Goal: Information Seeking & Learning: Learn about a topic

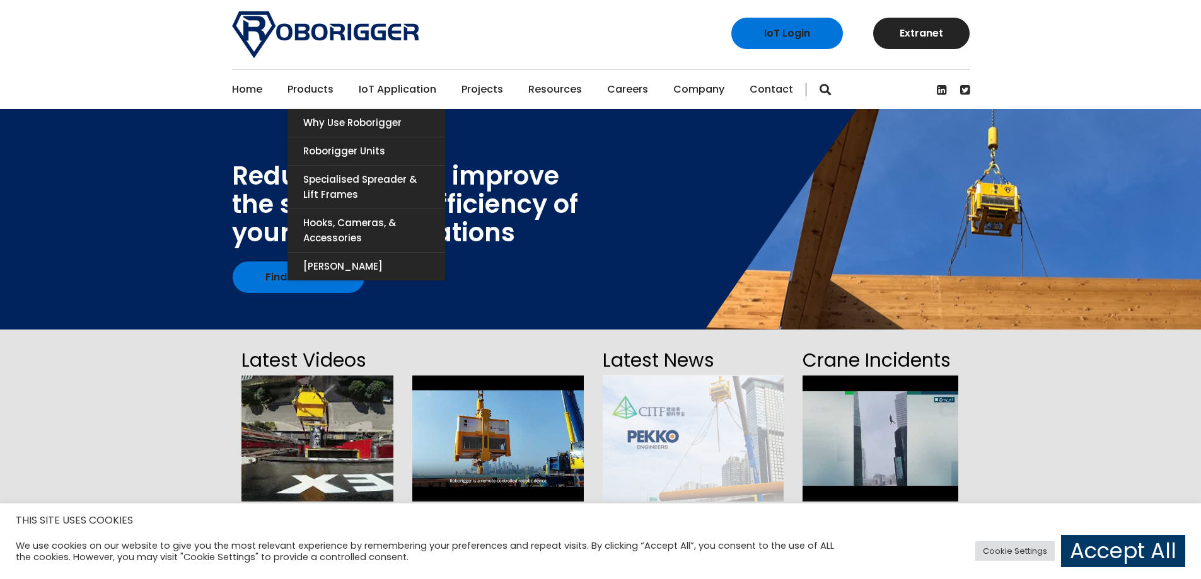
click at [322, 92] on link "Products" at bounding box center [310, 89] width 46 height 39
click at [318, 88] on link "Products" at bounding box center [310, 89] width 46 height 39
click at [315, 149] on link "Roborigger Units" at bounding box center [366, 151] width 158 height 28
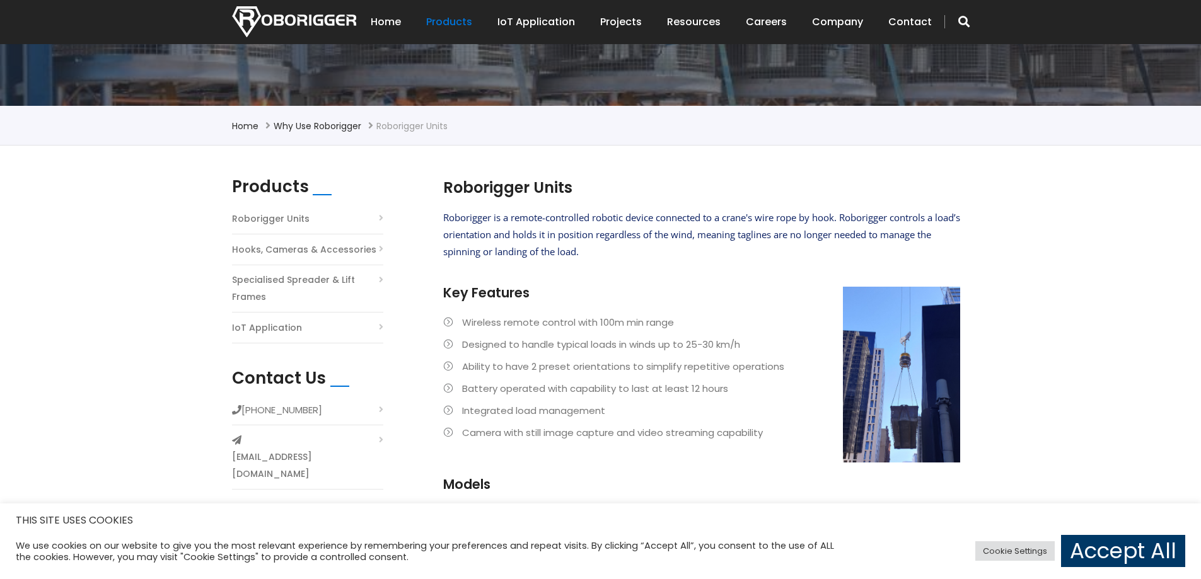
scroll to position [252, 0]
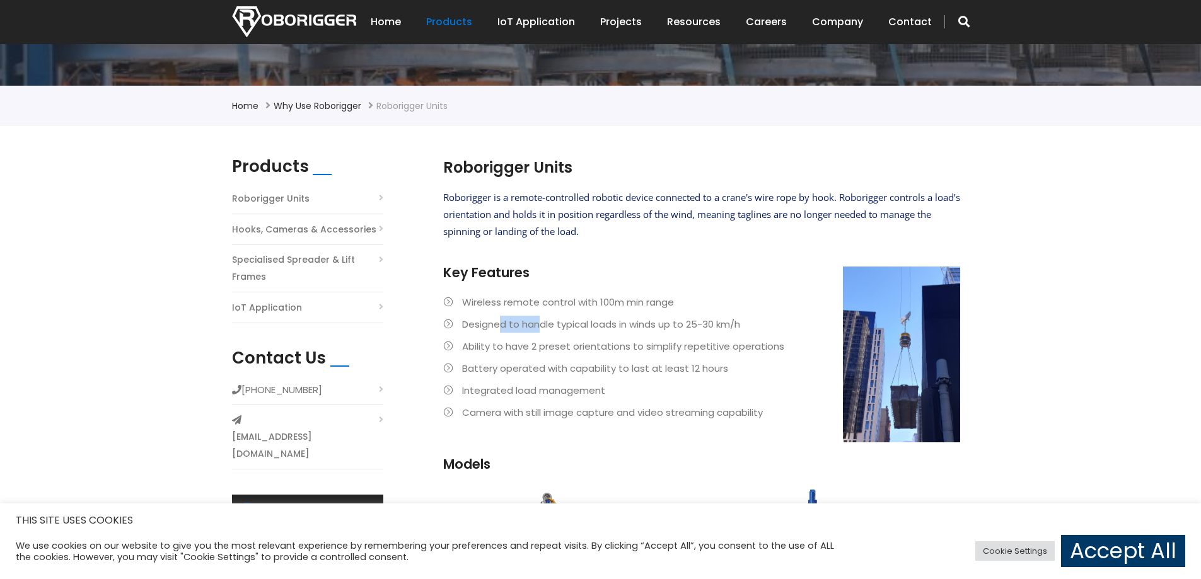
drag, startPoint x: 498, startPoint y: 315, endPoint x: 539, endPoint y: 333, distance: 44.6
click at [539, 333] on ul "Wireless remote control with 100m min range Designed to handle typical loads in…" at bounding box center [701, 357] width 517 height 127
drag, startPoint x: 538, startPoint y: 334, endPoint x: 526, endPoint y: 337, distance: 11.6
click at [537, 336] on ul "Wireless remote control with 100m min range Designed to handle typical loads in…" at bounding box center [701, 357] width 517 height 127
click at [490, 310] on li "Wireless remote control with 100m min range" at bounding box center [701, 302] width 517 height 17
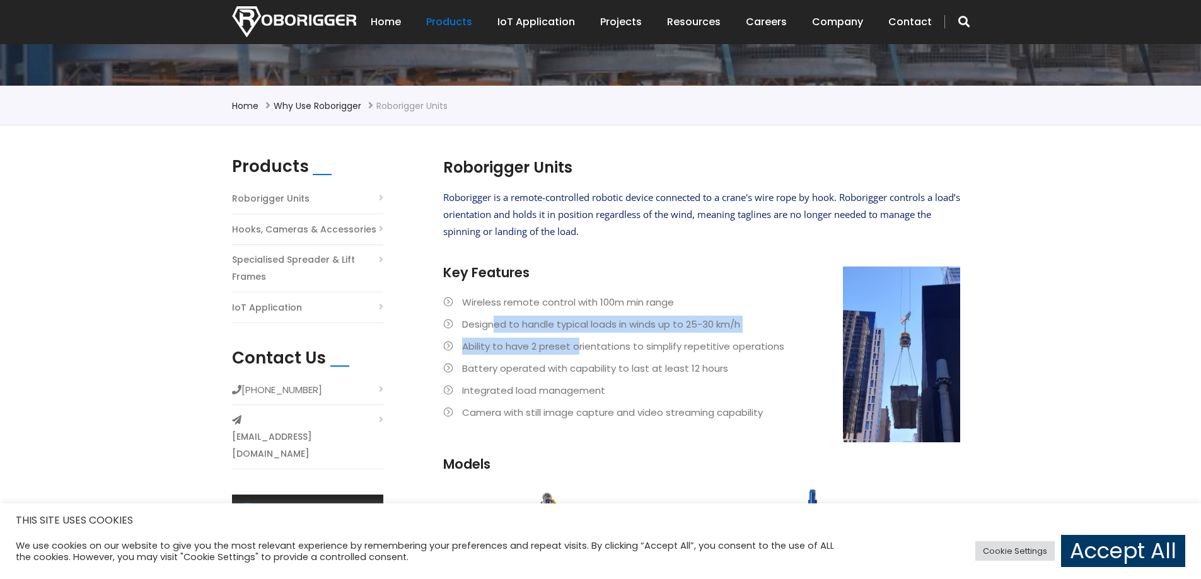
drag, startPoint x: 560, startPoint y: 325, endPoint x: 578, endPoint y: 334, distance: 20.0
click at [578, 334] on ul "Wireless remote control with 100m min range Designed to handle typical loads in…" at bounding box center [701, 357] width 517 height 127
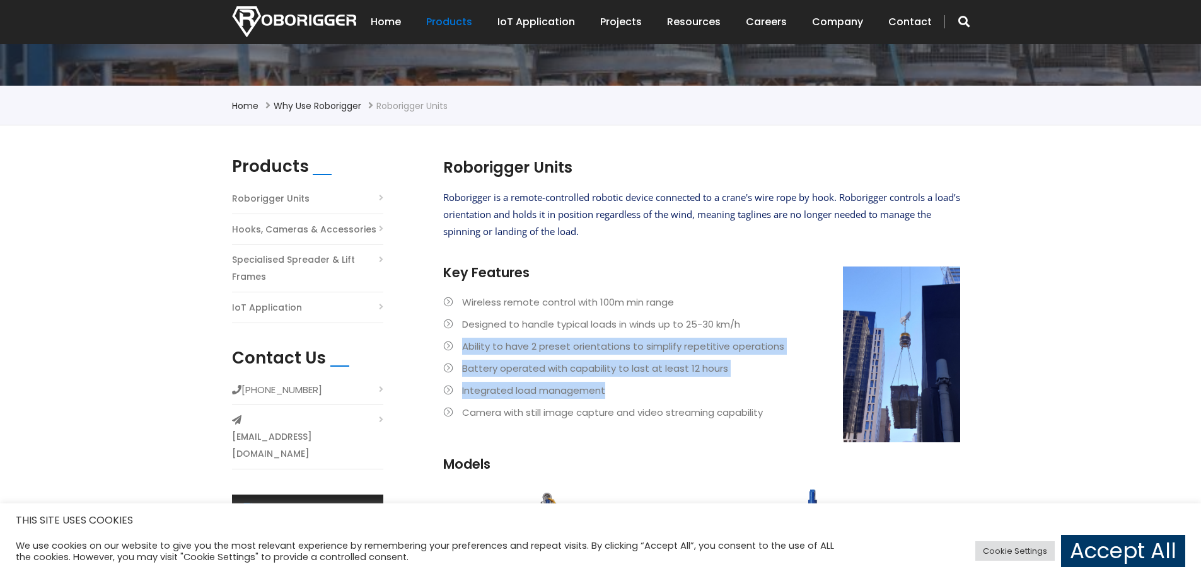
drag, startPoint x: 461, startPoint y: 344, endPoint x: 612, endPoint y: 393, distance: 159.1
click at [612, 393] on ul "Wireless remote control with 100m min range Designed to handle typical loads in…" at bounding box center [701, 357] width 517 height 127
click at [612, 395] on li "Integrated load management" at bounding box center [701, 390] width 517 height 17
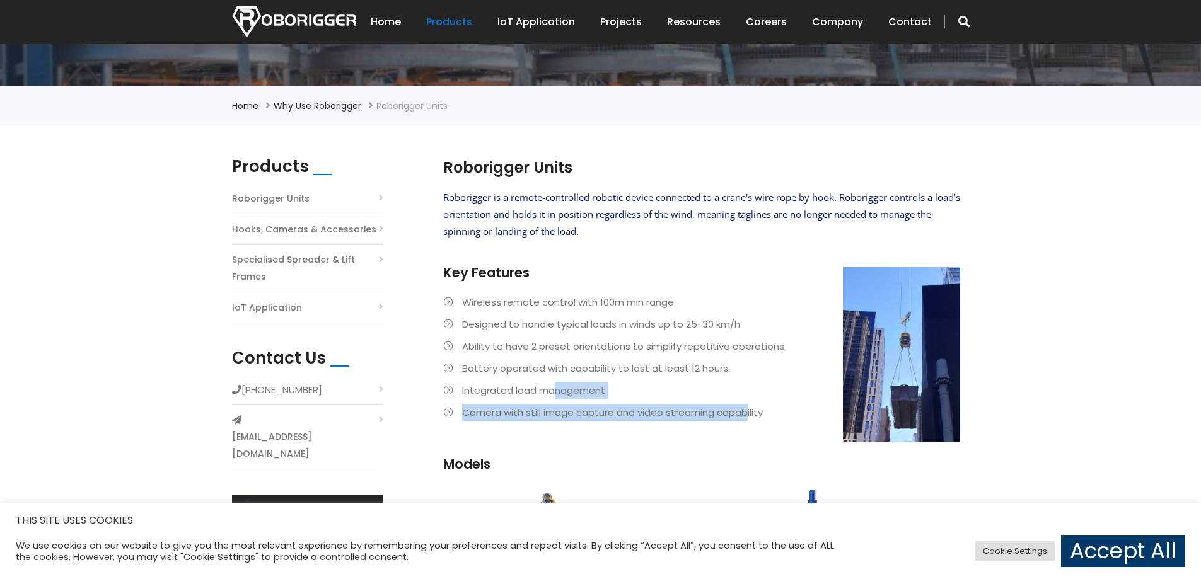
drag, startPoint x: 749, startPoint y: 411, endPoint x: 552, endPoint y: 381, distance: 199.0
click at [552, 381] on ul "Wireless remote control with 100m min range Designed to handle typical loads in…" at bounding box center [701, 357] width 517 height 127
click at [552, 382] on li "Integrated load management" at bounding box center [701, 390] width 517 height 17
drag, startPoint x: 755, startPoint y: 418, endPoint x: 634, endPoint y: 415, distance: 120.5
click at [634, 415] on li "Camera with still image capture and video streaming capability" at bounding box center [701, 412] width 517 height 17
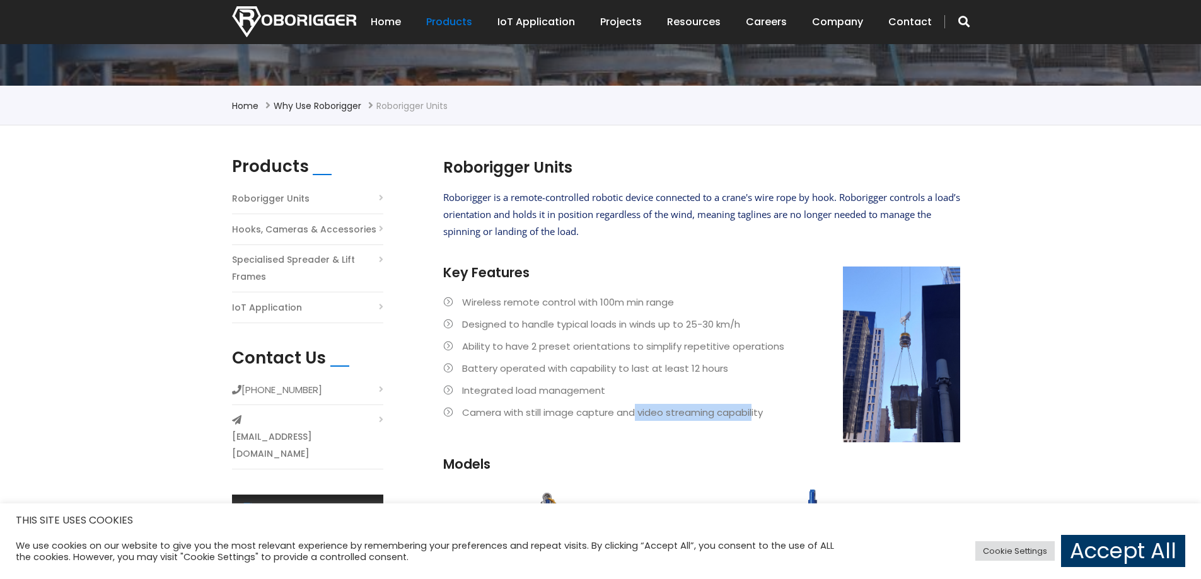
click at [634, 415] on li "Camera with still image capture and video streaming capability" at bounding box center [701, 412] width 517 height 17
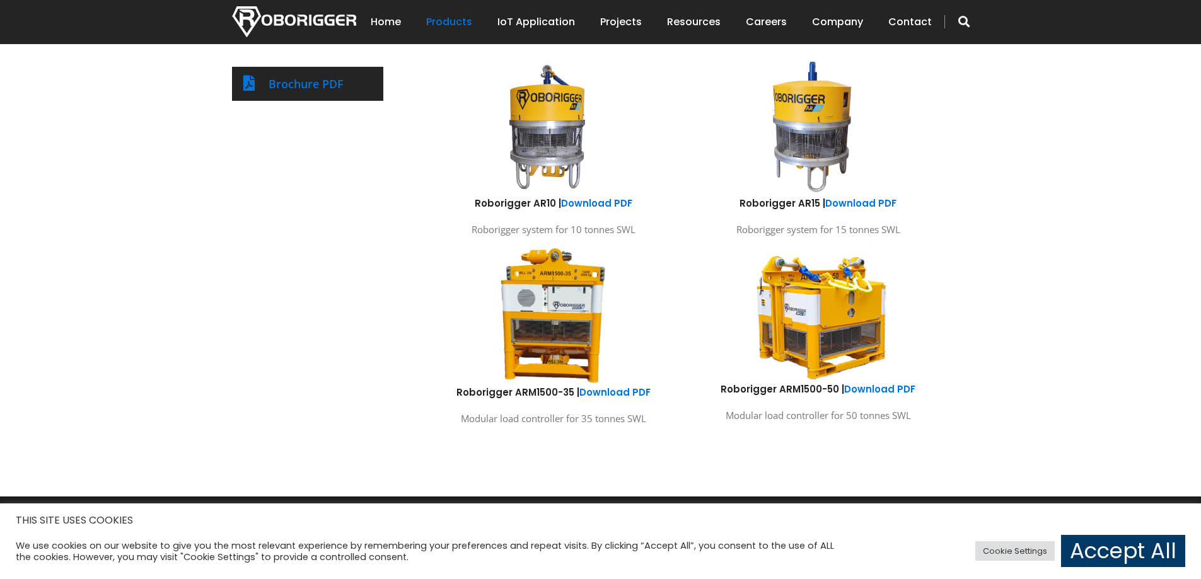
scroll to position [694, 0]
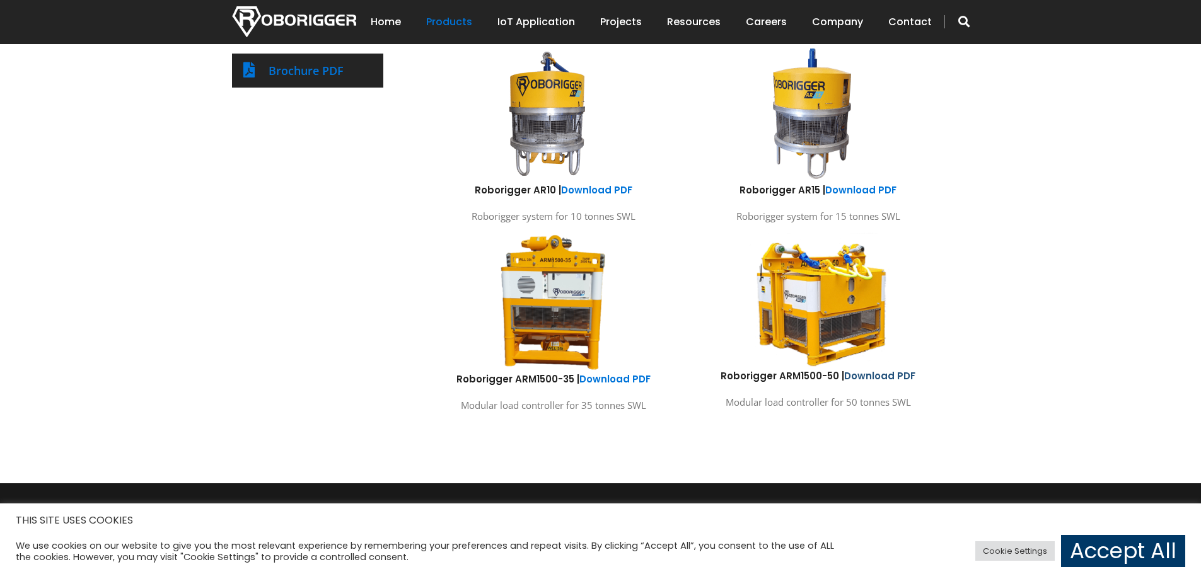
click at [868, 375] on link "Download PDF" at bounding box center [879, 375] width 71 height 13
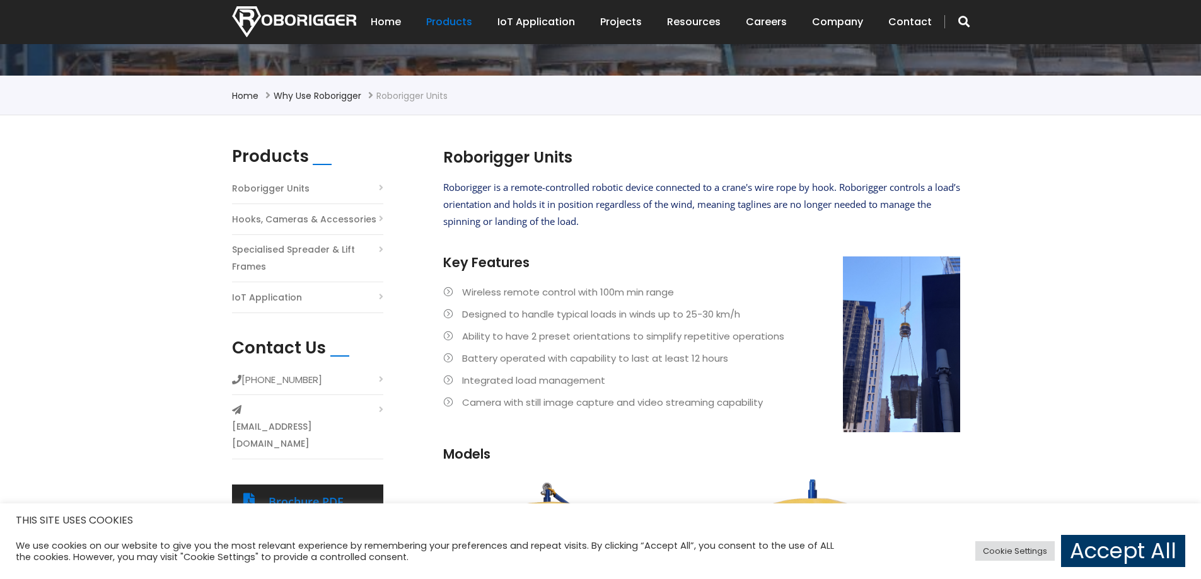
scroll to position [189, 0]
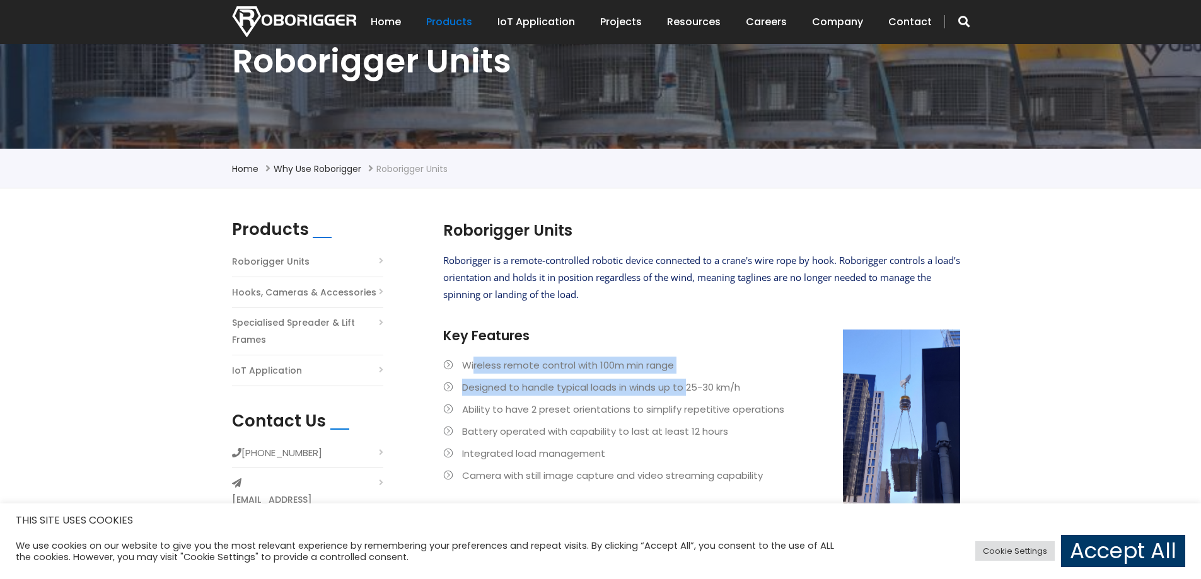
drag, startPoint x: 472, startPoint y: 366, endPoint x: 687, endPoint y: 383, distance: 215.1
click at [687, 383] on ul "Wireless remote control with 100m min range Designed to handle typical loads in…" at bounding box center [701, 420] width 517 height 127
click at [687, 383] on li "Designed to handle typical loads in winds up to 25-30 km/h" at bounding box center [701, 387] width 517 height 17
drag, startPoint x: 465, startPoint y: 366, endPoint x: 554, endPoint y: 377, distance: 89.5
click at [554, 377] on ul "Wireless remote control with 100m min range Designed to handle typical loads in…" at bounding box center [701, 420] width 517 height 127
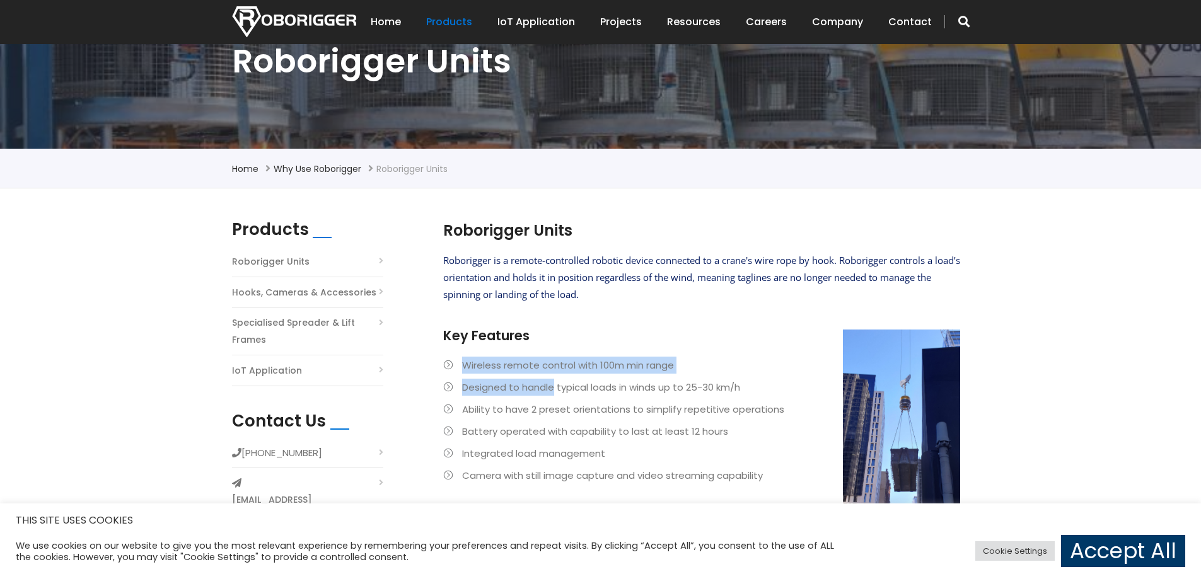
click at [554, 377] on ul "Wireless remote control with 100m min range Designed to handle typical loads in…" at bounding box center [701, 420] width 517 height 127
drag, startPoint x: 467, startPoint y: 369, endPoint x: 630, endPoint y: 385, distance: 164.1
click at [630, 385] on ul "Wireless remote control with 100m min range Designed to handle typical loads in…" at bounding box center [701, 420] width 517 height 127
click at [629, 385] on li "Designed to handle typical loads in winds up to 25-30 km/h" at bounding box center [701, 387] width 517 height 17
click at [548, 388] on li "Designed to handle typical loads in winds up to 25-30 km/h" at bounding box center [701, 387] width 517 height 17
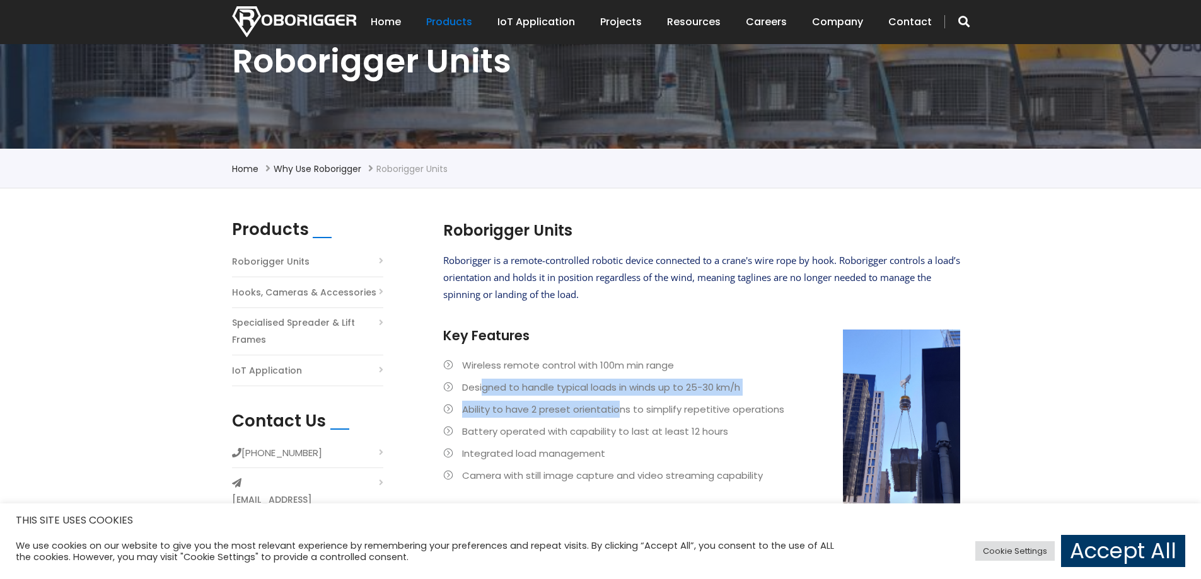
drag, startPoint x: 484, startPoint y: 393, endPoint x: 621, endPoint y: 395, distance: 137.4
click at [618, 395] on li "Designed to handle typical loads in winds up to 25-30 km/h" at bounding box center [701, 387] width 517 height 17
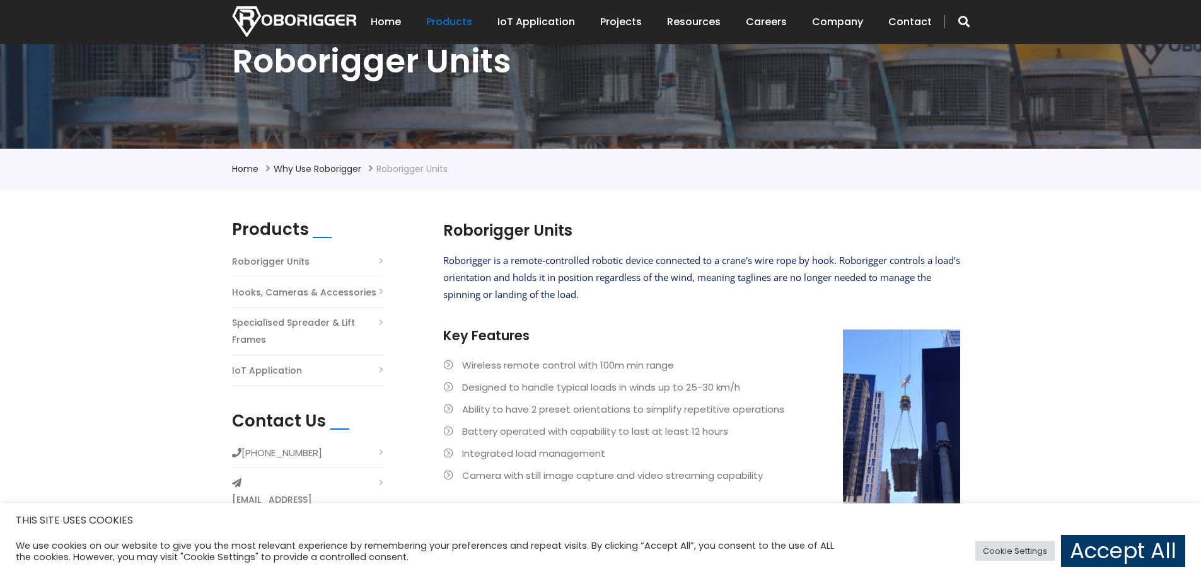
click at [626, 395] on li "Designed to handle typical loads in winds up to 25-30 km/h" at bounding box center [701, 387] width 517 height 17
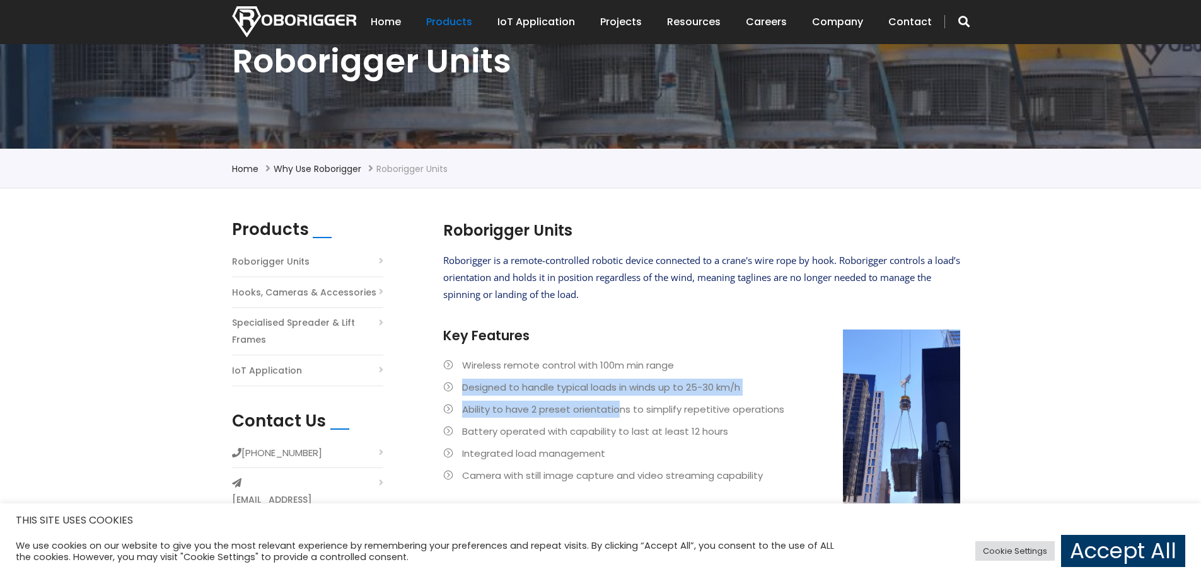
drag, startPoint x: 460, startPoint y: 390, endPoint x: 620, endPoint y: 415, distance: 161.6
click at [620, 415] on ul "Wireless remote control with 100m min range Designed to handle typical loads in…" at bounding box center [701, 420] width 517 height 127
click at [620, 415] on li "Ability to have 2 preset orientations to simplify repetitive operations" at bounding box center [701, 409] width 517 height 17
drag, startPoint x: 466, startPoint y: 392, endPoint x: 686, endPoint y: 404, distance: 220.4
click at [686, 404] on ul "Wireless remote control with 100m min range Designed to handle typical loads in…" at bounding box center [701, 420] width 517 height 127
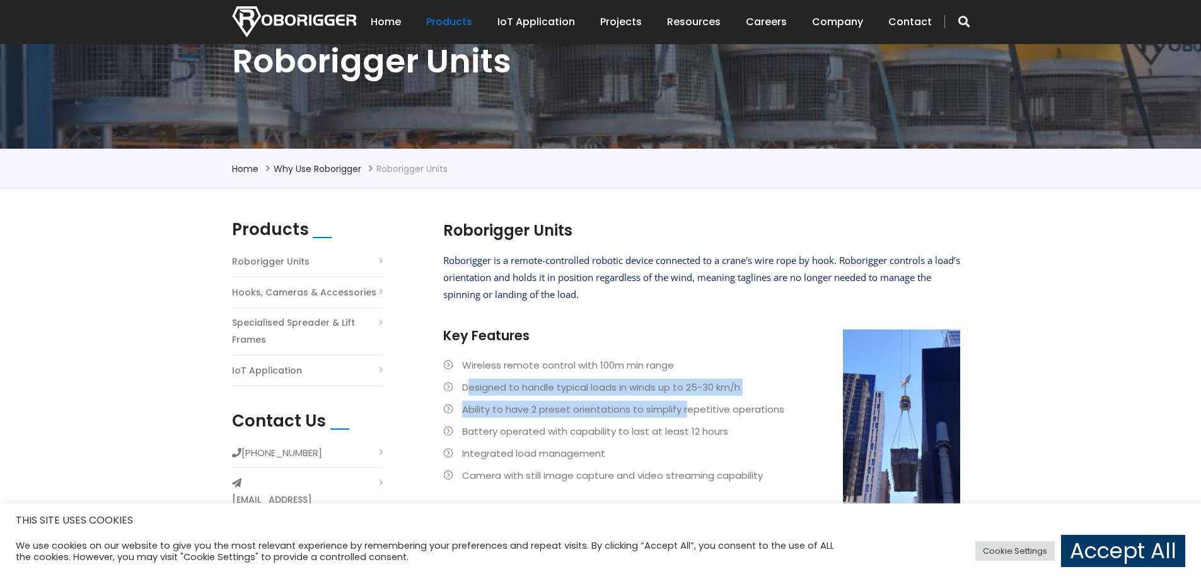
click at [686, 404] on li "Ability to have 2 preset orientations to simplify repetitive operations" at bounding box center [701, 409] width 517 height 17
drag, startPoint x: 504, startPoint y: 394, endPoint x: 608, endPoint y: 397, distance: 104.7
click at [608, 397] on ul "Wireless remote control with 100m min range Designed to handle typical loads in…" at bounding box center [701, 420] width 517 height 127
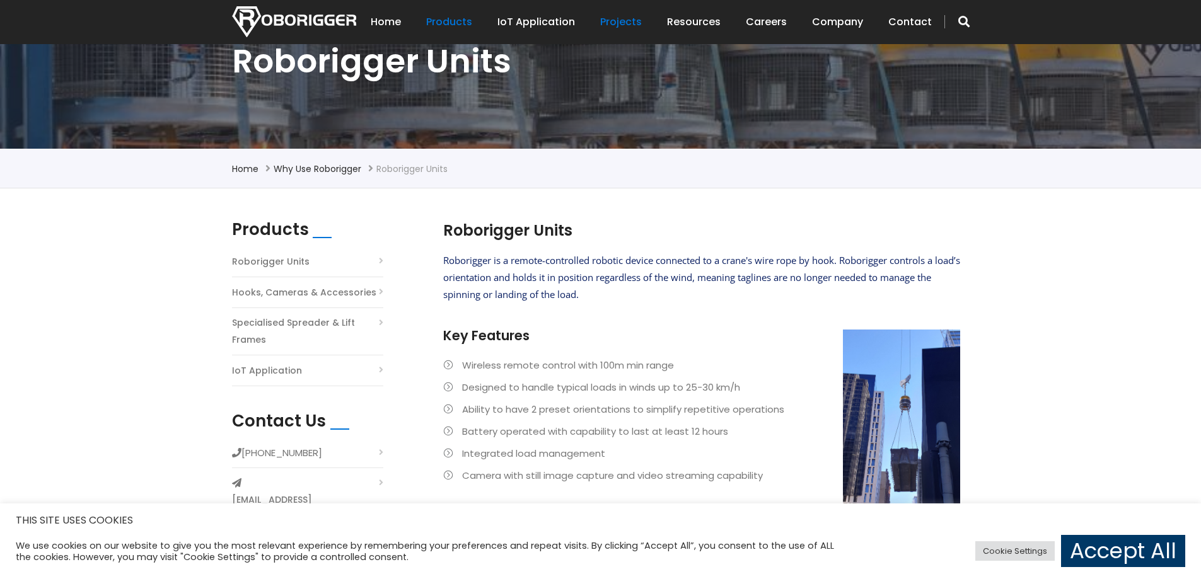
click at [618, 25] on link "Projects" at bounding box center [621, 22] width 42 height 39
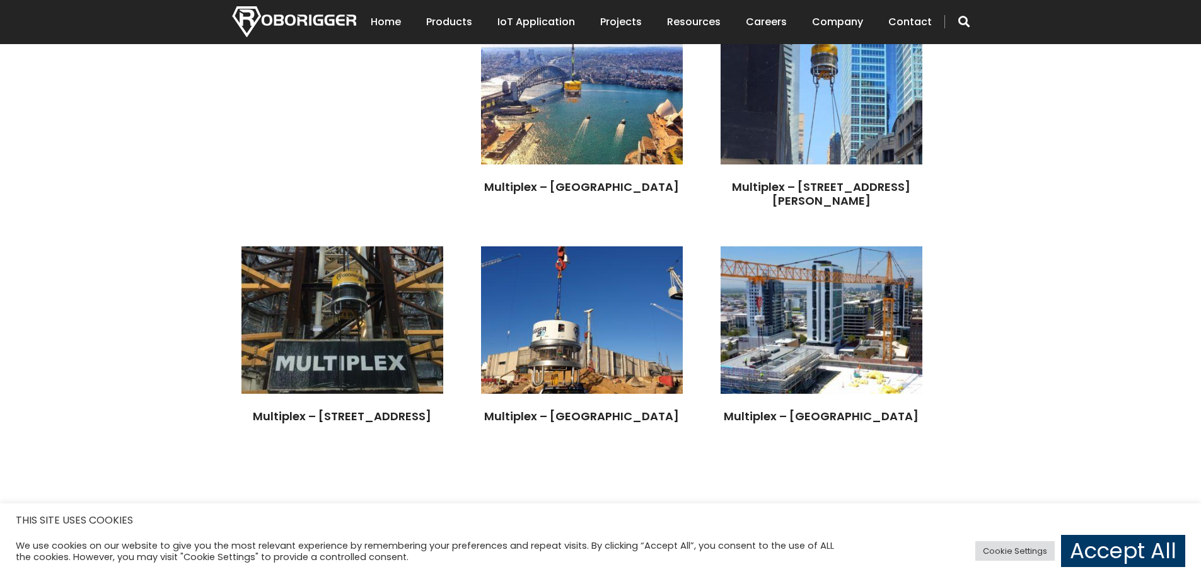
scroll to position [2711, 0]
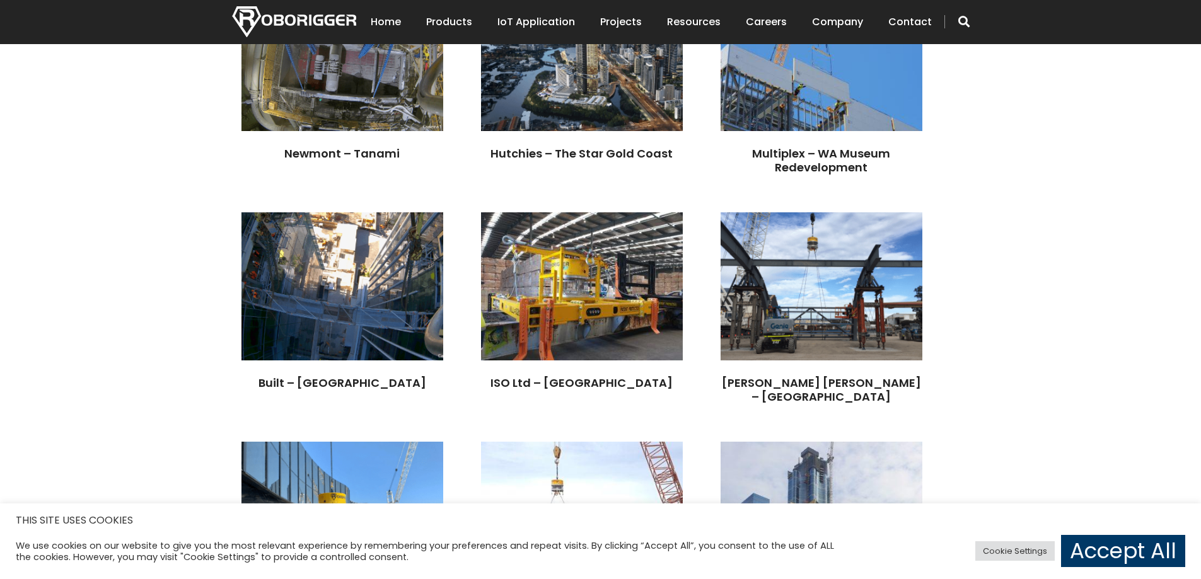
scroll to position [2081, 0]
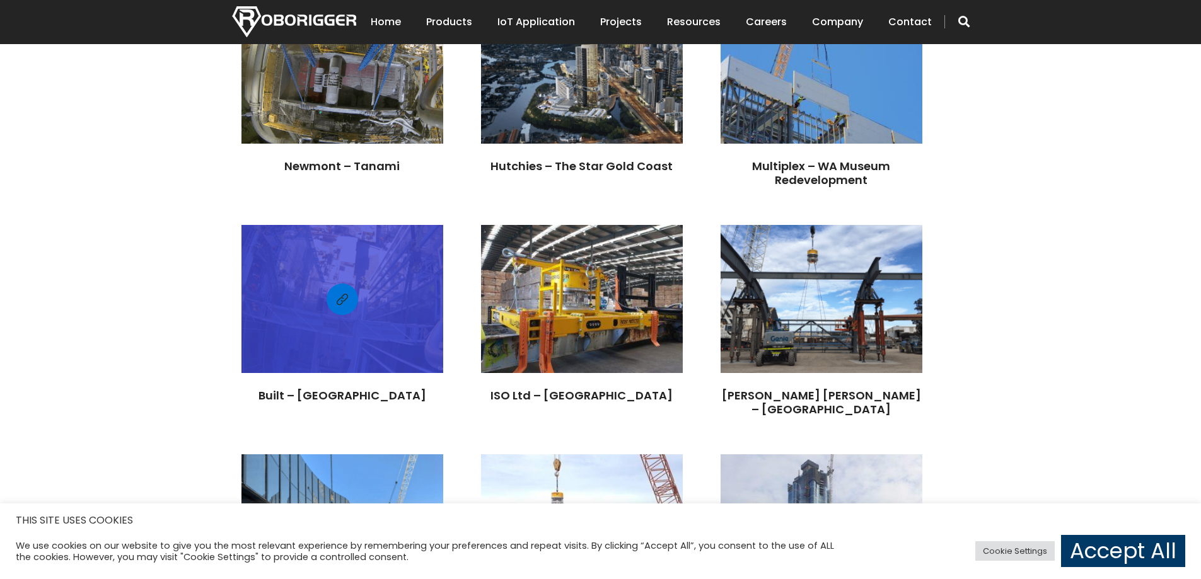
click at [443, 250] on div at bounding box center [342, 298] width 202 height 135
click at [348, 292] on span at bounding box center [342, 300] width 11 height 16
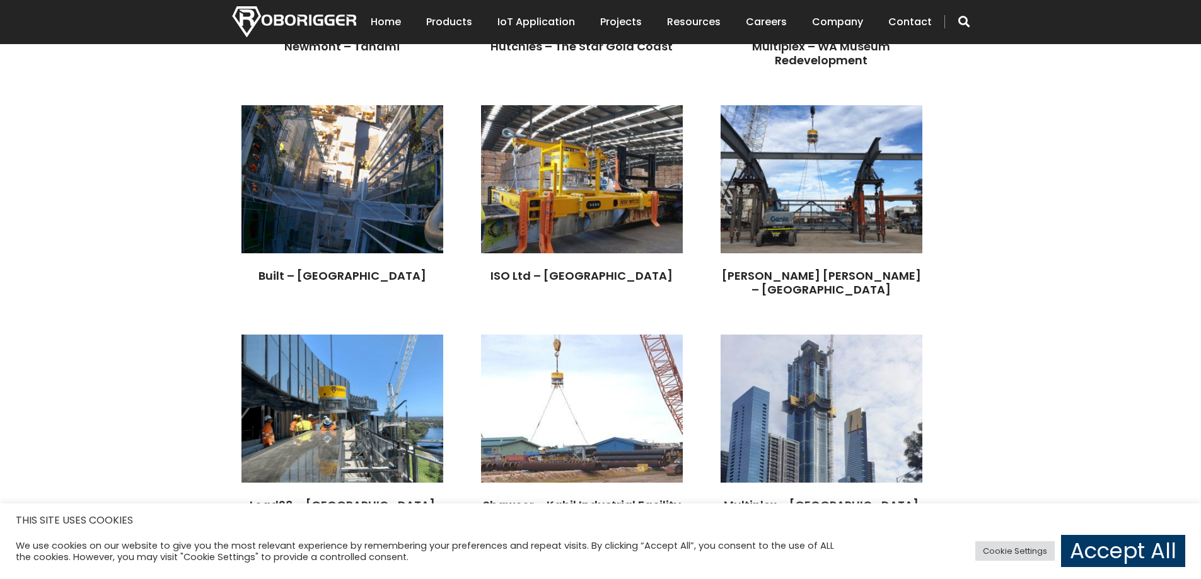
scroll to position [2207, 0]
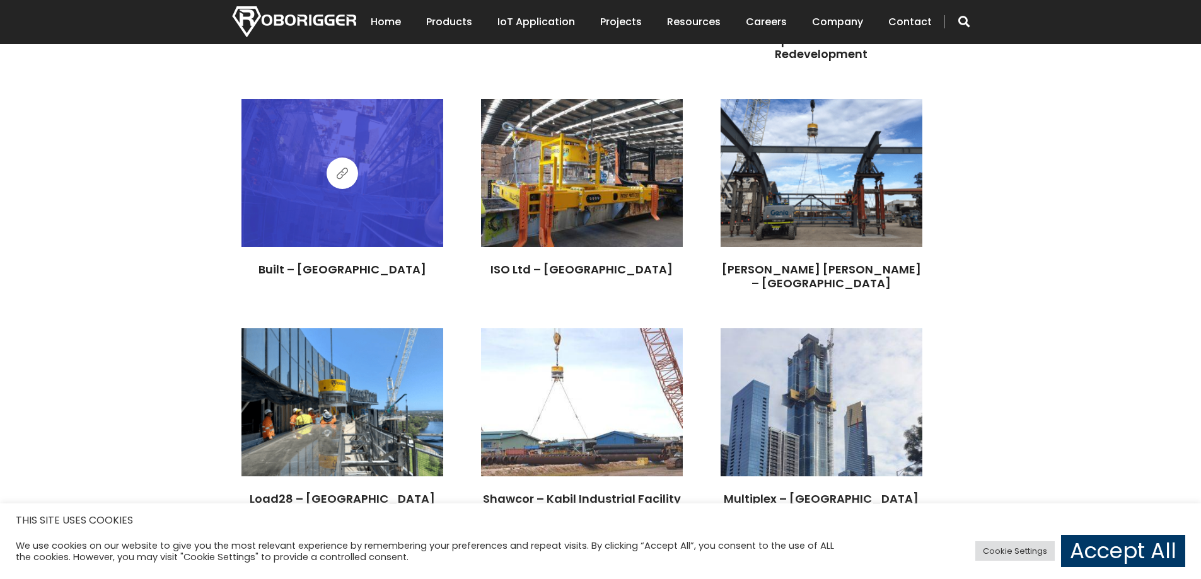
click at [348, 166] on span at bounding box center [342, 174] width 11 height 16
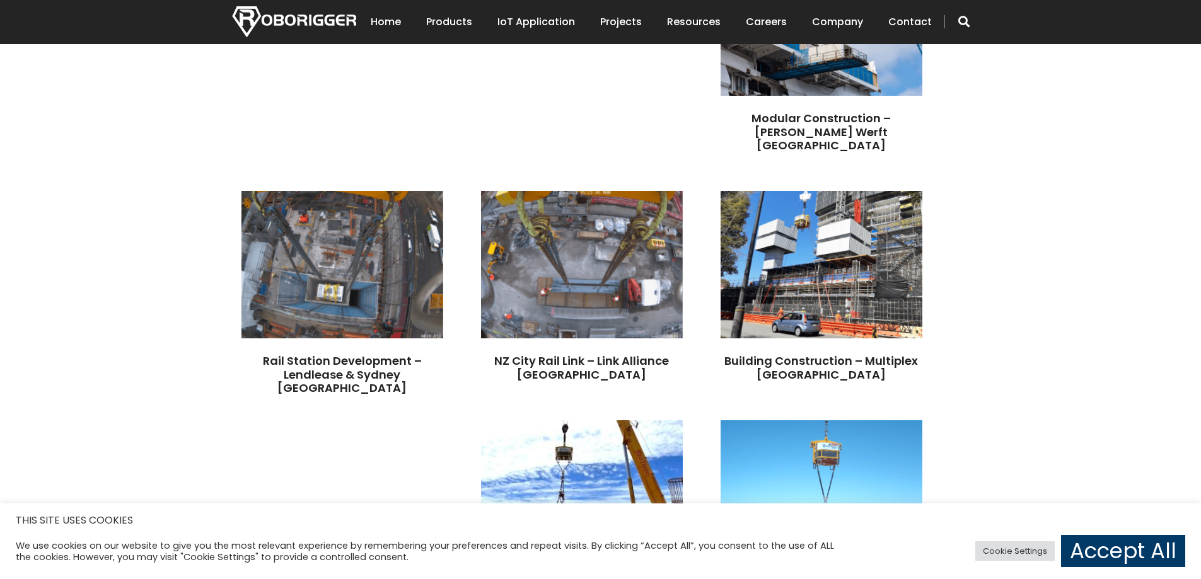
scroll to position [1009, 0]
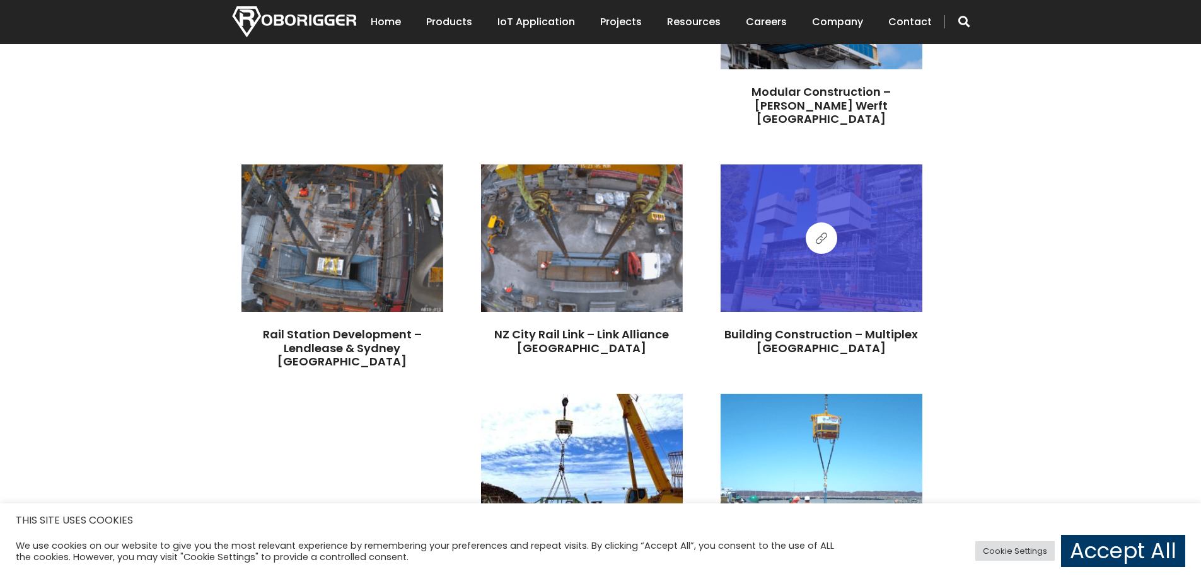
click at [822, 231] on span at bounding box center [821, 239] width 11 height 16
